Goal: Navigation & Orientation: Find specific page/section

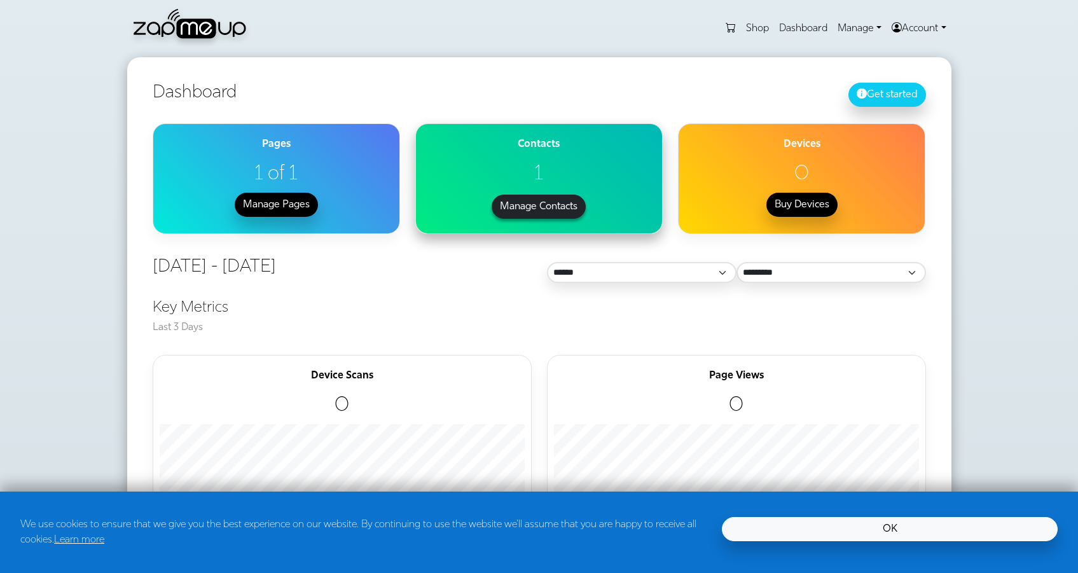
click at [518, 203] on button "Manage Contacts" at bounding box center [538, 207] width 94 height 24
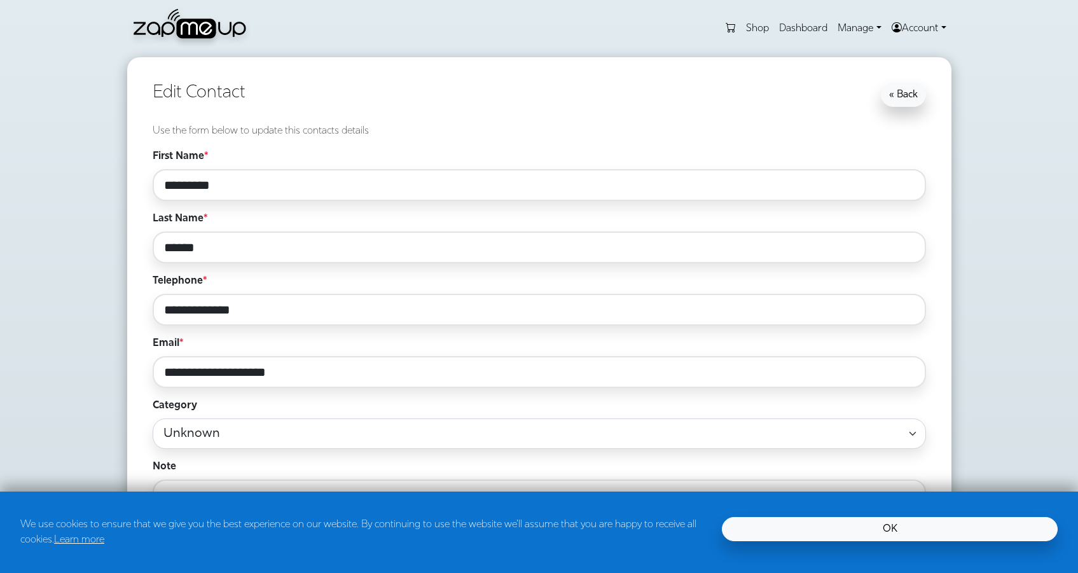
scroll to position [315, 0]
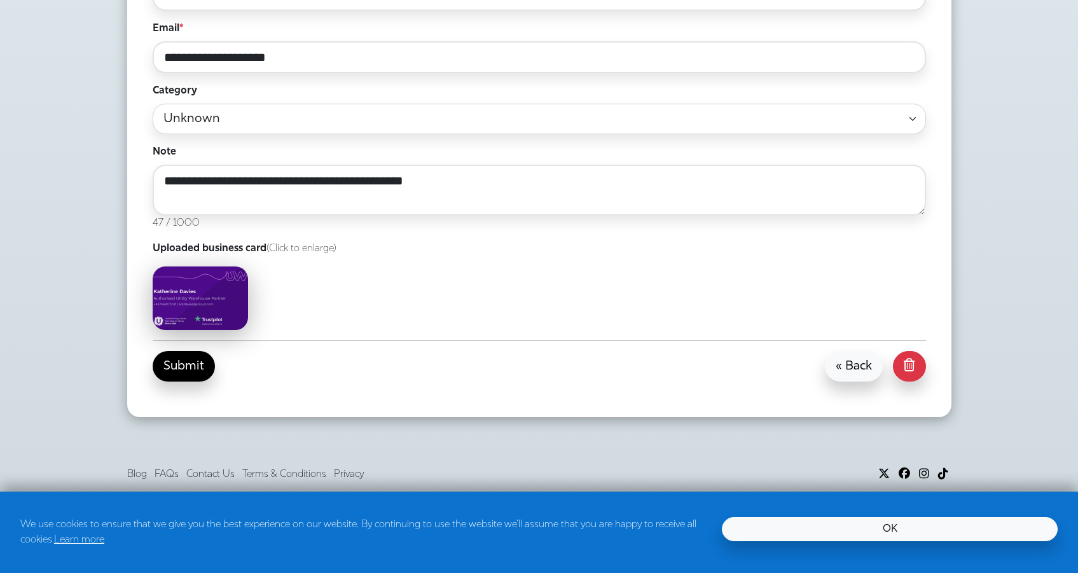
click at [172, 299] on img at bounding box center [200, 298] width 95 height 64
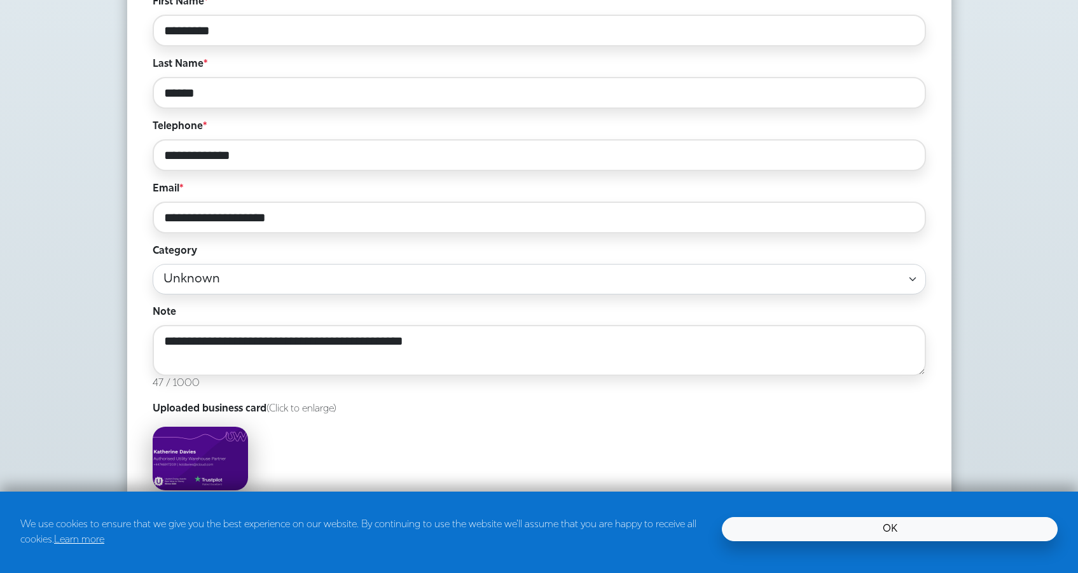
scroll to position [99, 0]
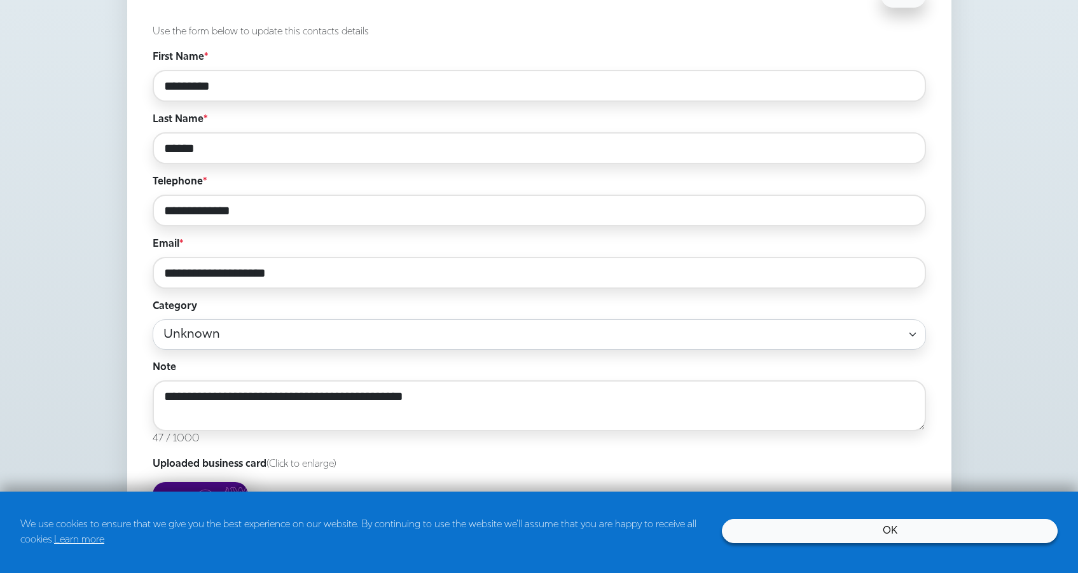
click at [937, 537] on link "OK" at bounding box center [890, 531] width 336 height 24
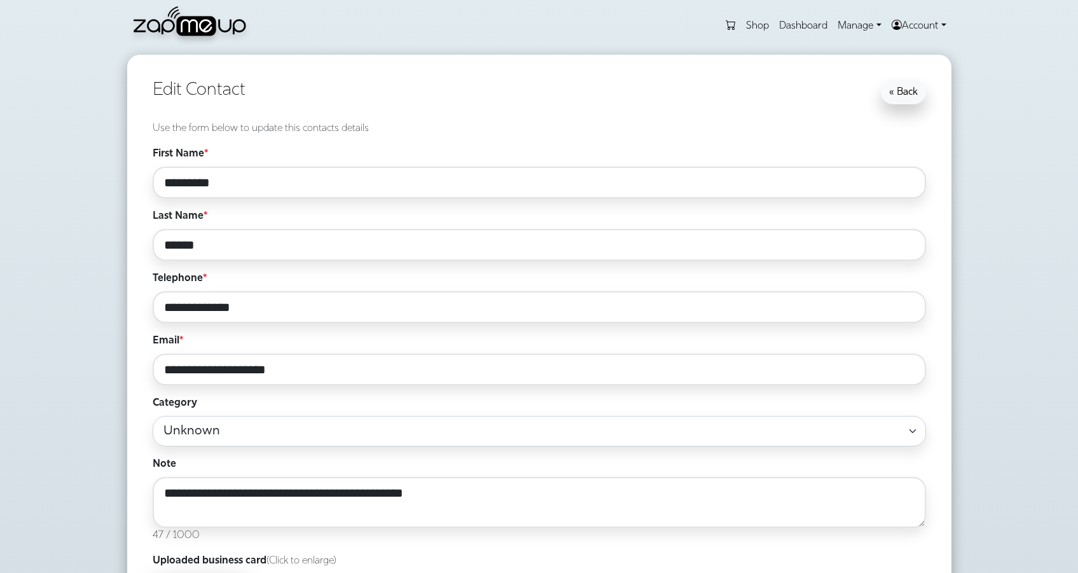
scroll to position [0, 0]
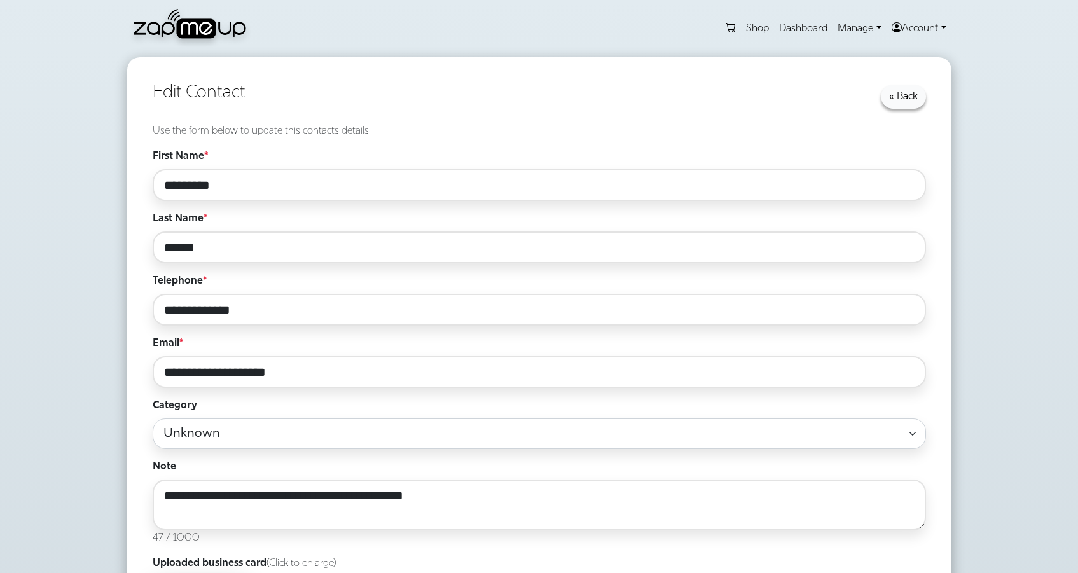
click at [896, 104] on link "« Back" at bounding box center [902, 97] width 45 height 24
